Goal: Task Accomplishment & Management: Complete application form

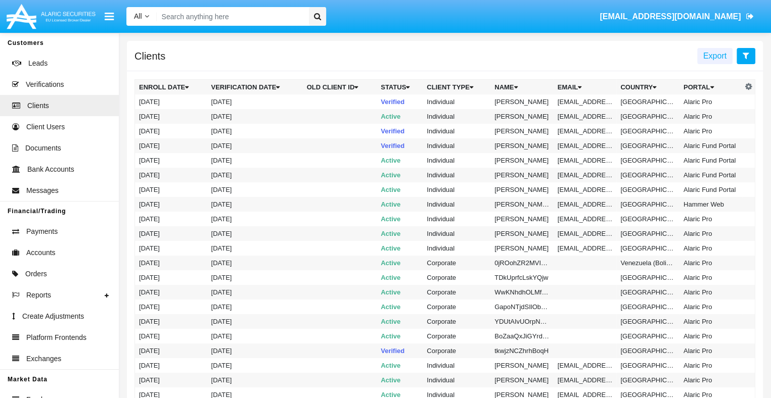
click at [746, 56] on icon at bounding box center [746, 56] width 7 height 8
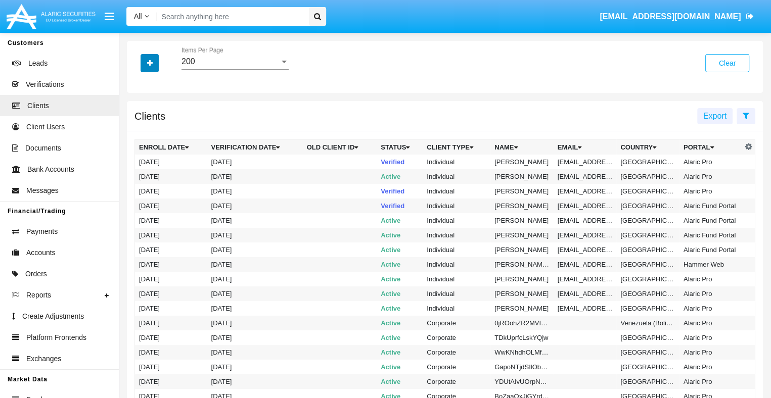
click at [150, 64] on icon "button" at bounding box center [150, 63] width 6 height 7
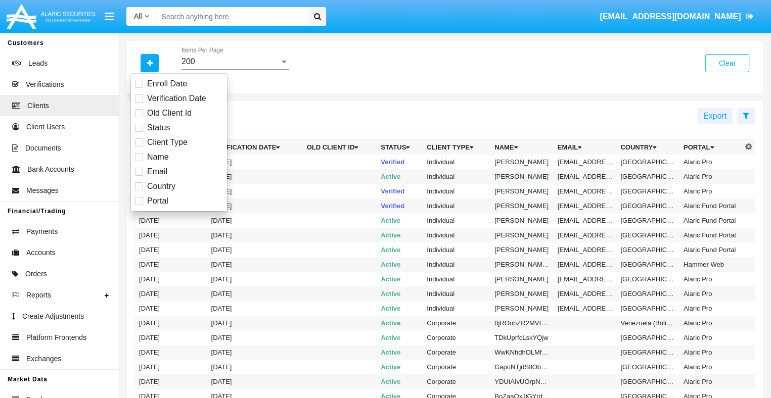
click at [156, 171] on span "Email" at bounding box center [157, 172] width 20 height 12
click at [139, 176] on input "Email" at bounding box center [139, 176] width 1 height 1
checkbox input "true"
click at [150, 64] on icon "button" at bounding box center [150, 63] width 6 height 7
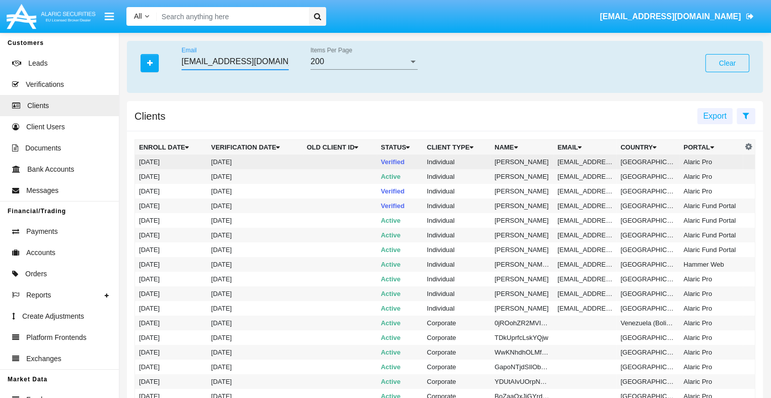
type input "[EMAIL_ADDRESS][DOMAIN_NAME]"
click at [584, 162] on td "[EMAIL_ADDRESS][DOMAIN_NAME]" at bounding box center [585, 162] width 63 height 15
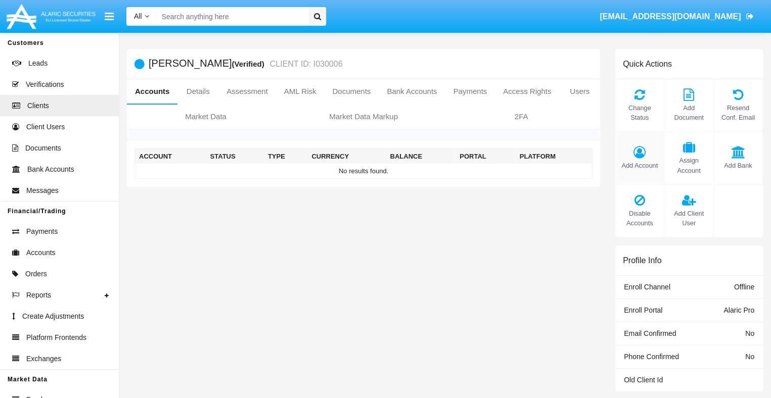
click at [640, 165] on span "Add Account" at bounding box center [639, 166] width 38 height 10
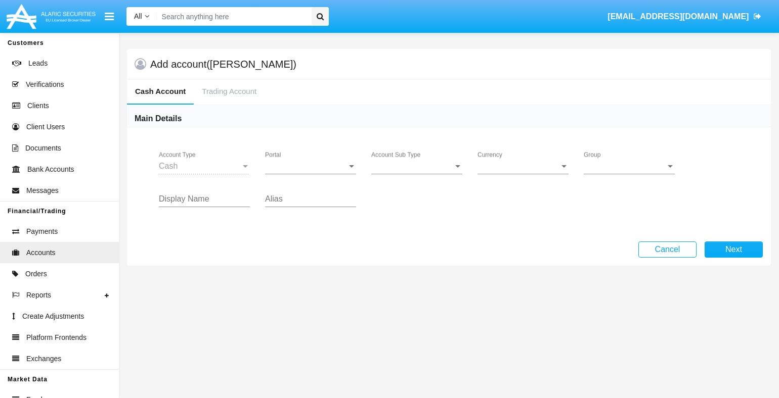
click at [311, 166] on span "Portal" at bounding box center [306, 166] width 82 height 9
click at [417, 166] on span "Account Sub Type" at bounding box center [412, 166] width 82 height 9
click at [417, 173] on span "Trading Cash" at bounding box center [416, 174] width 91 height 24
click at [629, 166] on span "Group" at bounding box center [625, 166] width 82 height 9
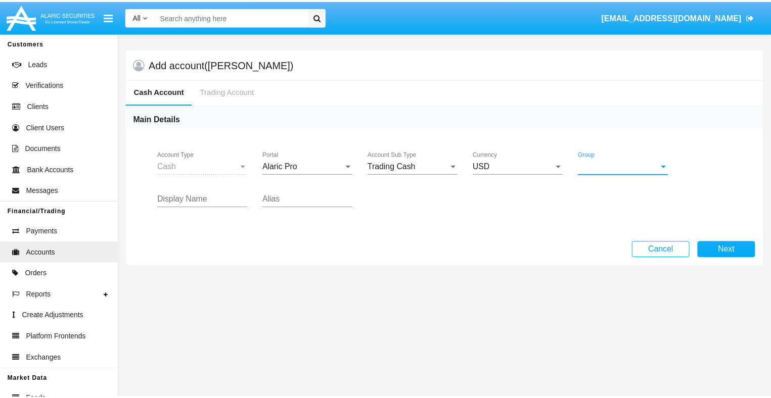
scroll to position [453, 0]
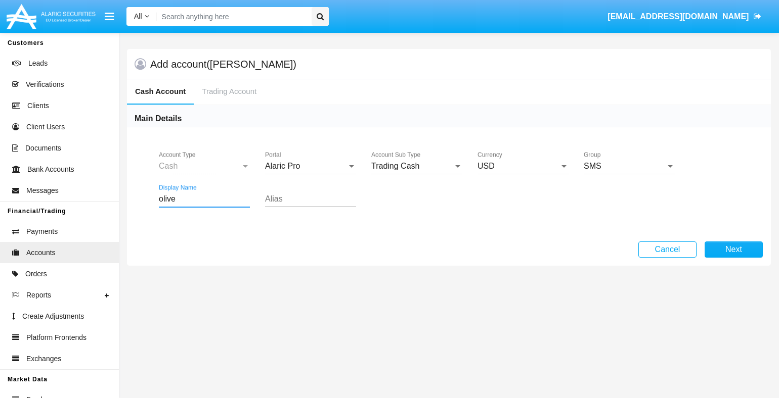
type input "olive"
type input "cyan"
click at [733, 249] on button "Next" at bounding box center [733, 250] width 58 height 16
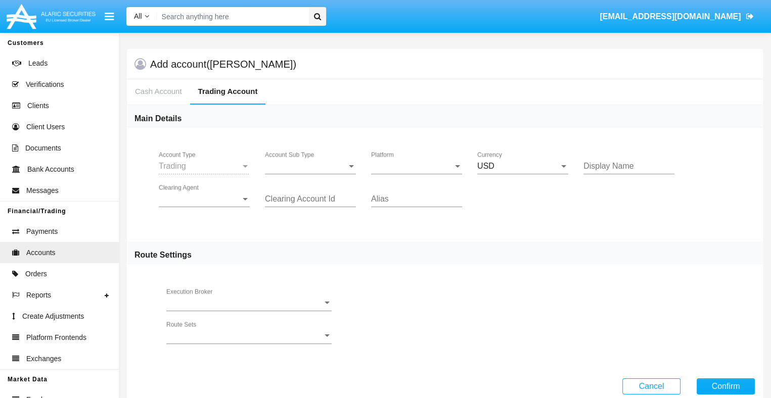
click at [311, 166] on span "Account Sub Type" at bounding box center [306, 166] width 82 height 9
click at [311, 173] on span "Trading" at bounding box center [302, 174] width 75 height 24
click at [417, 166] on span "Platform" at bounding box center [412, 166] width 82 height 9
click at [417, 173] on span "Hammer Lite" at bounding box center [416, 174] width 91 height 24
click at [204, 199] on span "Clearing Agent" at bounding box center [200, 199] width 82 height 9
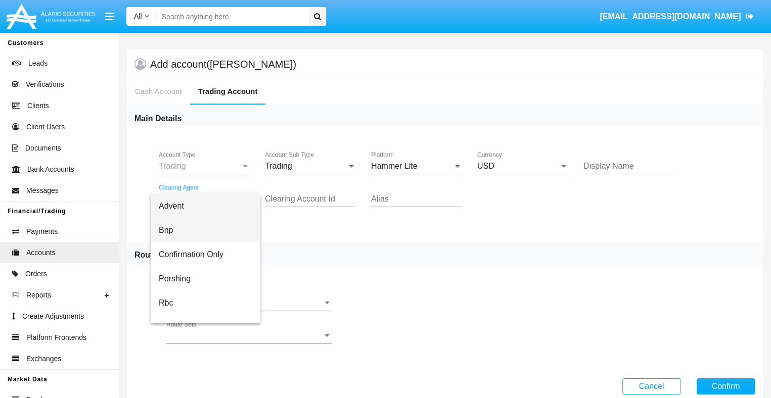
click at [213, 231] on span "Bnp" at bounding box center [206, 230] width 94 height 24
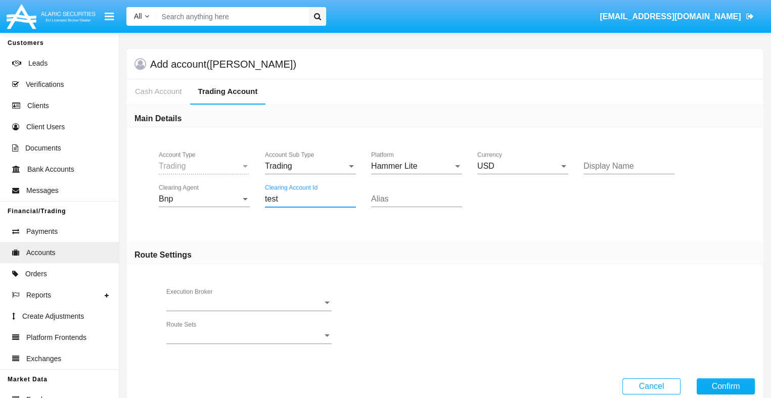
type input "test"
type input "teal"
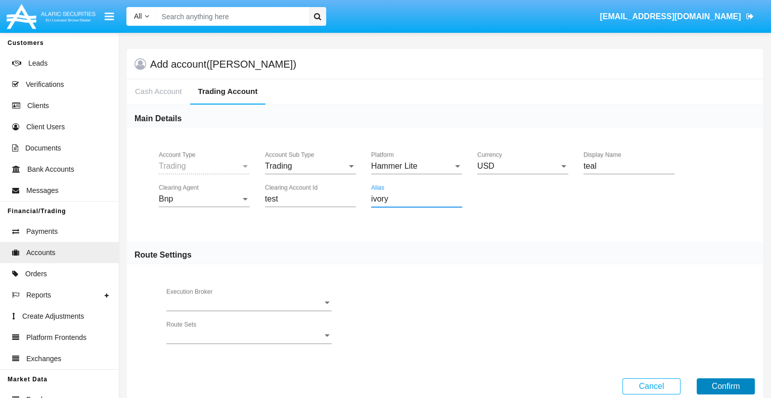
type input "ivory"
click at [726, 385] on button "Confirm" at bounding box center [726, 387] width 58 height 16
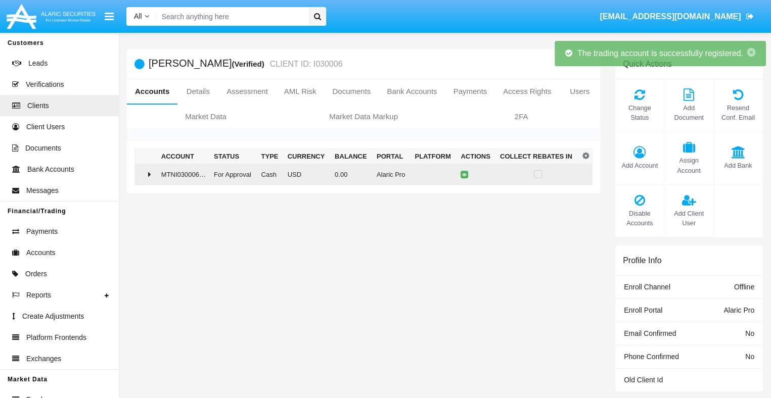
click at [360, 174] on td "0.00" at bounding box center [352, 175] width 42 height 22
click at [465, 174] on icon at bounding box center [466, 174] width 5 height 5
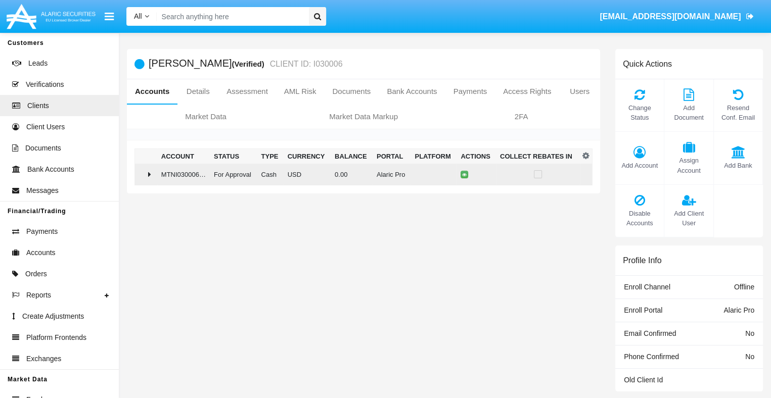
click at [360, 174] on td "0.00" at bounding box center [352, 175] width 42 height 22
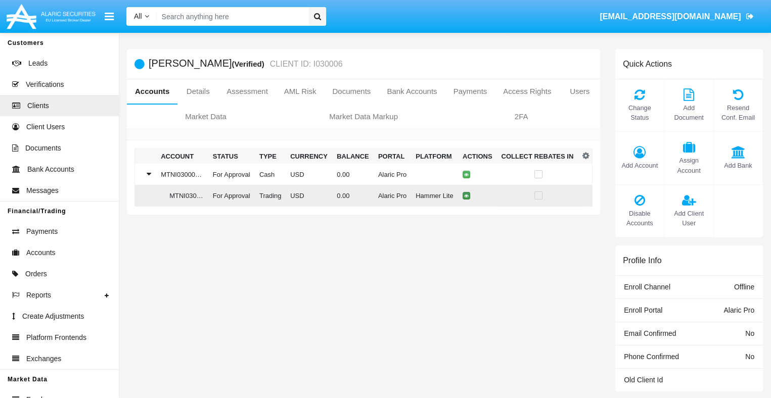
click at [465, 196] on icon at bounding box center [466, 196] width 5 height 5
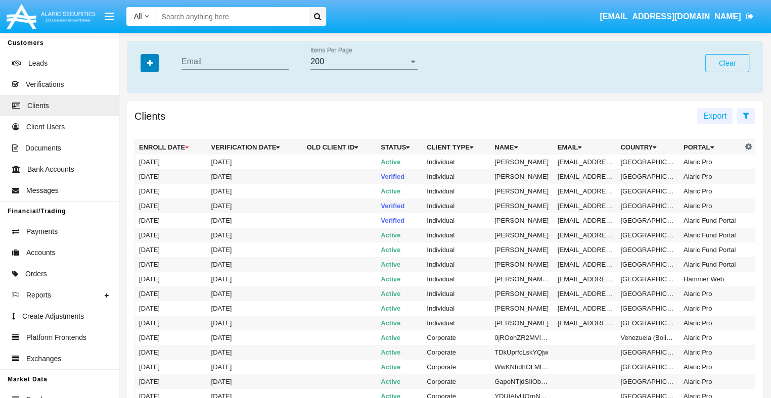
click at [150, 64] on icon "button" at bounding box center [150, 63] width 6 height 7
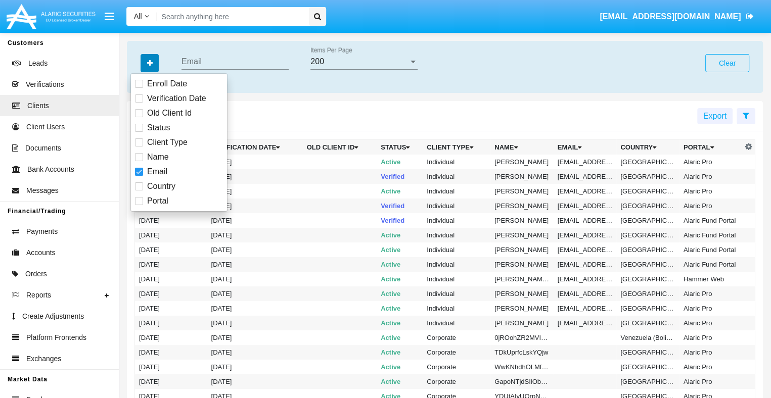
click at [150, 64] on icon "button" at bounding box center [150, 63] width 6 height 7
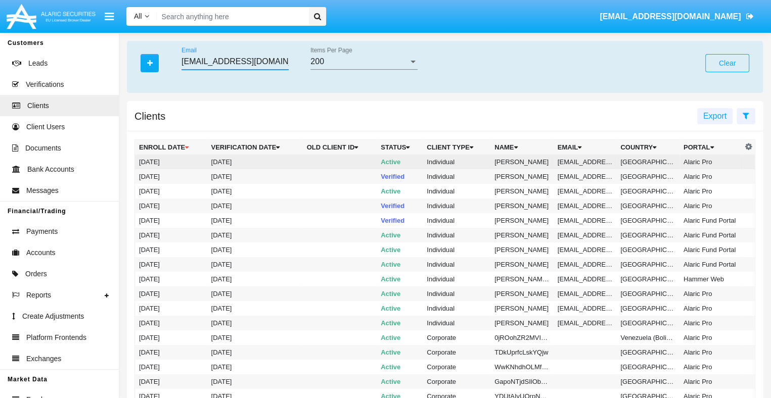
type input "[EMAIL_ADDRESS][DOMAIN_NAME]"
click at [584, 162] on td "[EMAIL_ADDRESS][DOMAIN_NAME]" at bounding box center [585, 162] width 63 height 15
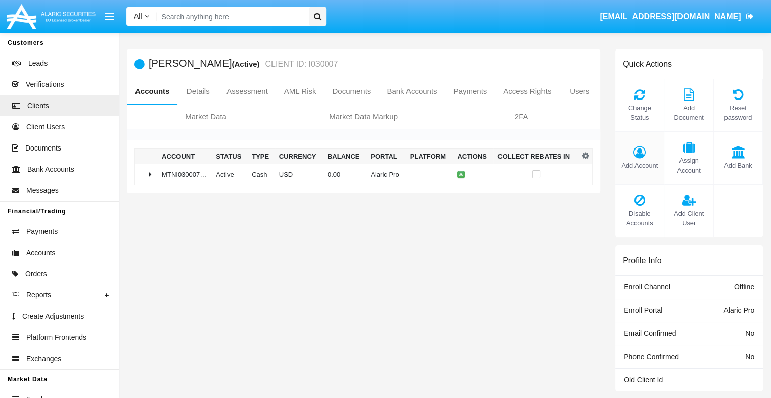
click at [640, 165] on span "Add Account" at bounding box center [639, 166] width 38 height 10
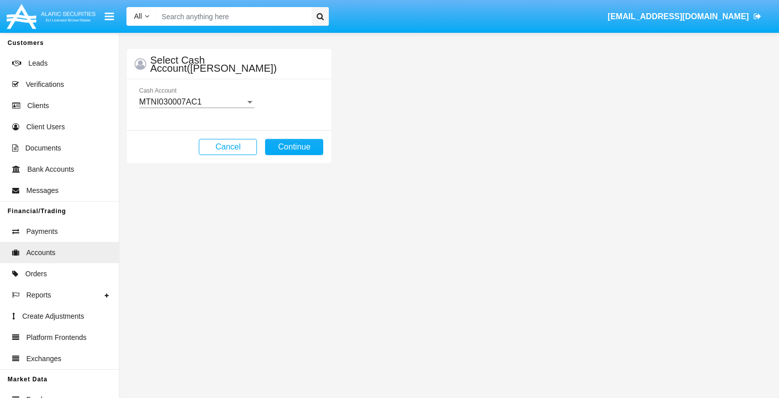
click at [196, 102] on mat-select-trigger "MTNI030007AC1" at bounding box center [170, 102] width 63 height 9
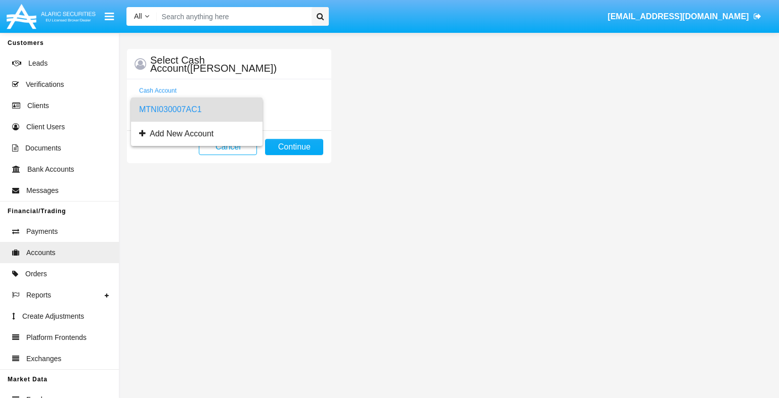
click at [196, 109] on span "MTNI030007AC1" at bounding box center [196, 110] width 115 height 24
click at [294, 147] on button "Continue" at bounding box center [294, 147] width 58 height 16
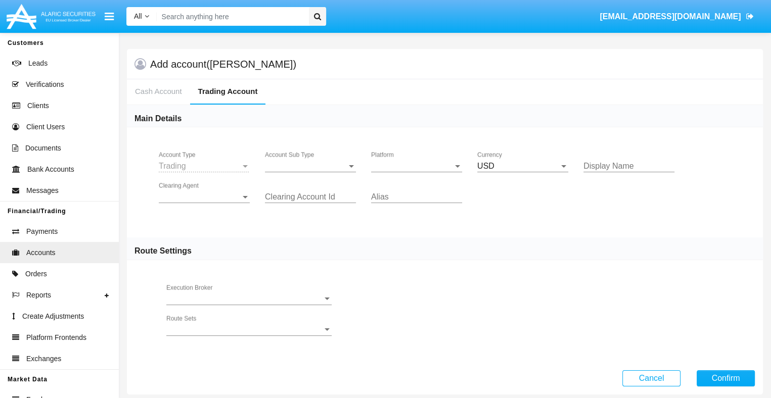
click at [311, 166] on span "Account Sub Type" at bounding box center [306, 166] width 82 height 9
click at [311, 173] on span "Trading" at bounding box center [302, 174] width 75 height 24
click at [417, 166] on span "Platform" at bounding box center [412, 166] width 82 height 9
click at [417, 173] on span "Hammer Lite" at bounding box center [408, 174] width 75 height 24
click at [204, 197] on span "Clearing Agent" at bounding box center [200, 197] width 82 height 9
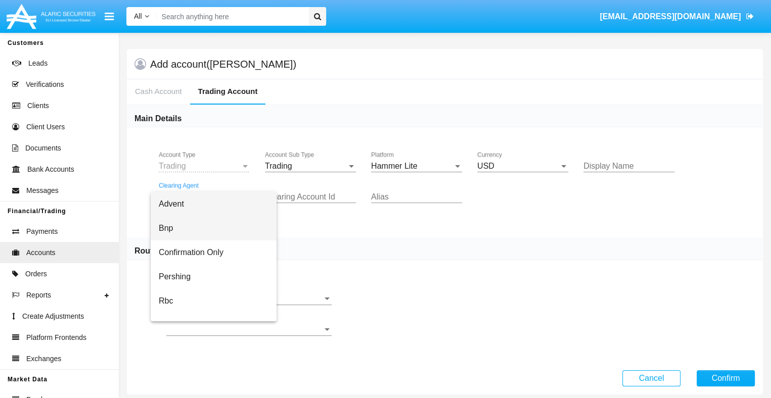
click at [213, 229] on span "Bnp" at bounding box center [214, 228] width 110 height 24
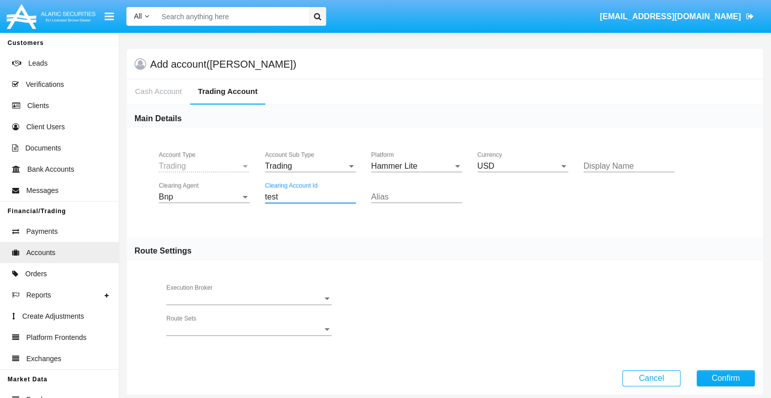
type input "test"
type input "green"
type input "cyan"
click at [726, 377] on button "Confirm" at bounding box center [726, 379] width 58 height 16
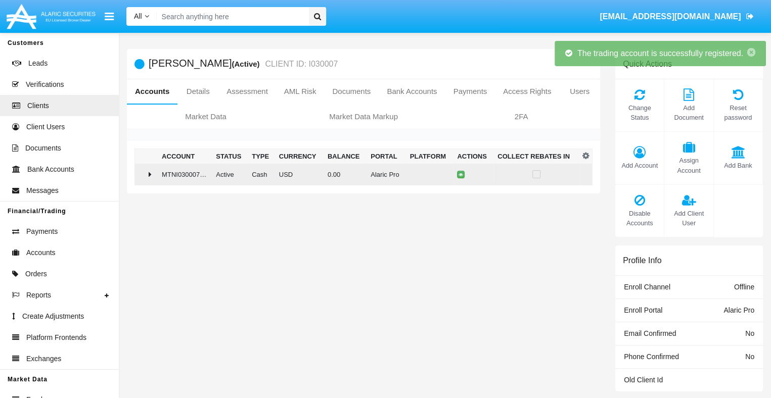
click at [360, 174] on td "0.00" at bounding box center [345, 175] width 43 height 22
